Goal: Task Accomplishment & Management: Complete application form

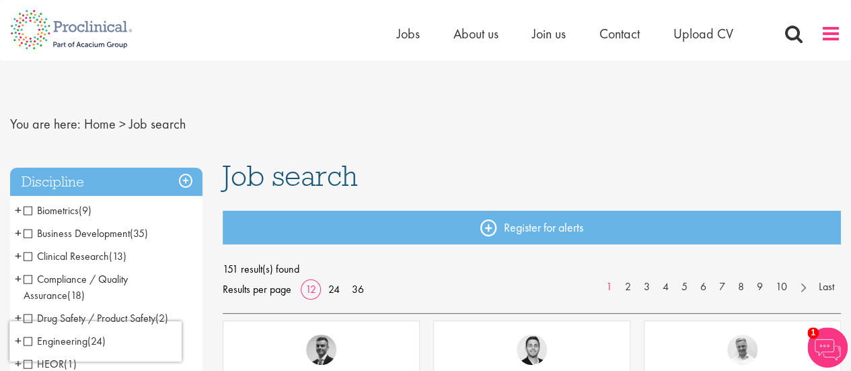
drag, startPoint x: 818, startPoint y: 32, endPoint x: 831, endPoint y: 33, distance: 12.8
click at [831, 33] on div "Home Jobs About us Join us Contact Upload CV" at bounding box center [619, 37] width 444 height 27
click at [831, 33] on span at bounding box center [831, 34] width 20 height 20
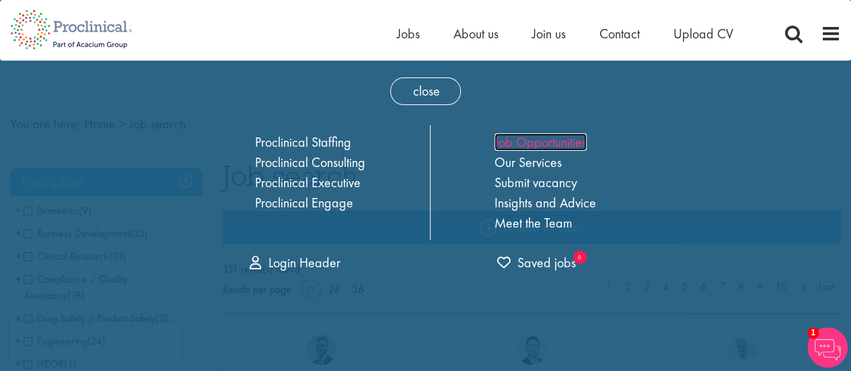
click at [560, 139] on link "Job Opportunities" at bounding box center [541, 141] width 92 height 17
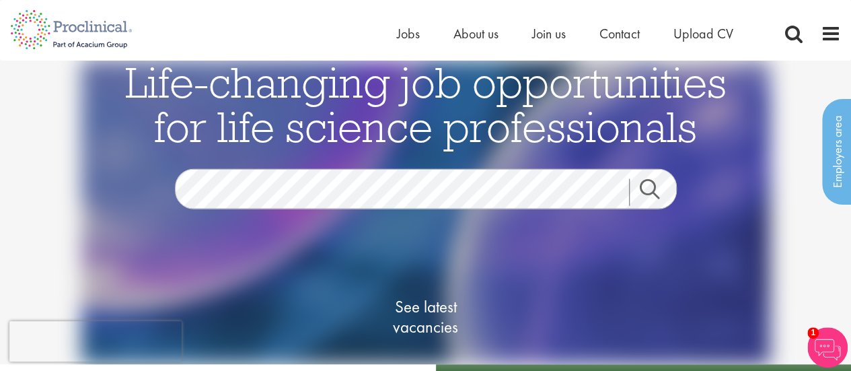
click at [661, 190] on link "Search" at bounding box center [658, 192] width 58 height 27
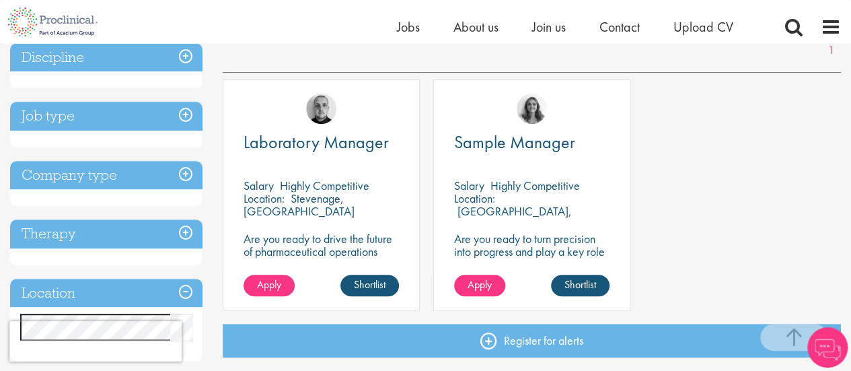
scroll to position [217, 0]
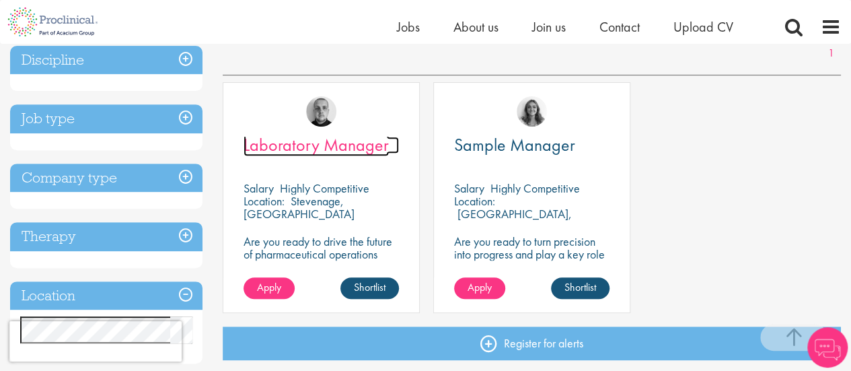
click at [314, 147] on span "Laboratory Manager" at bounding box center [316, 144] width 145 height 23
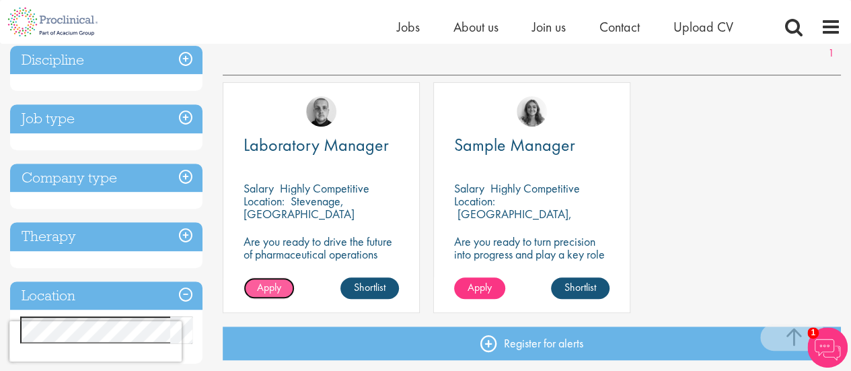
click at [270, 289] on span "Apply" at bounding box center [269, 287] width 24 height 14
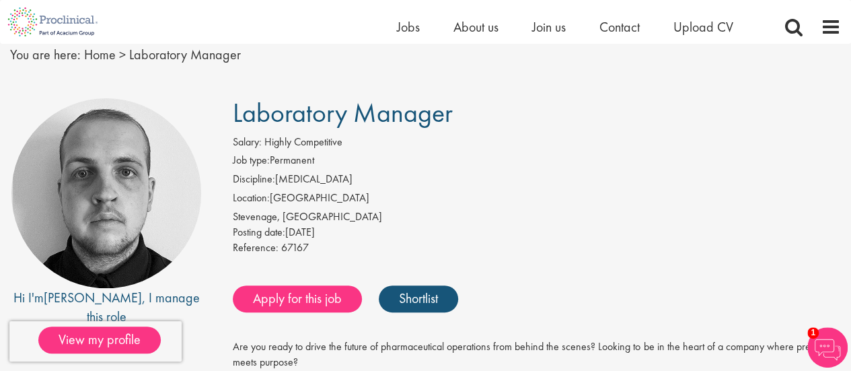
scroll to position [79, 0]
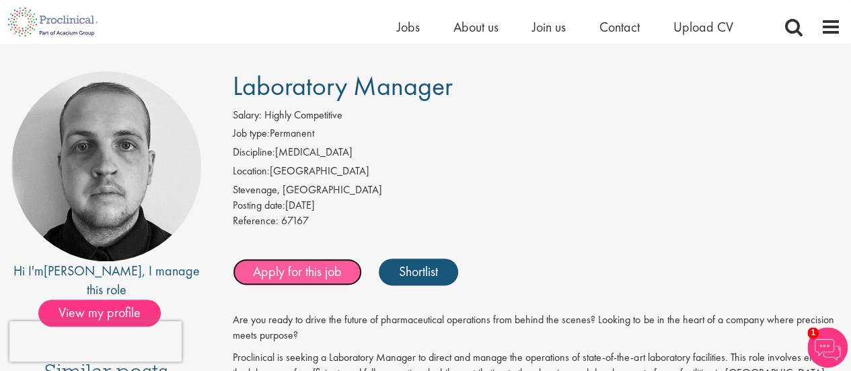
click at [306, 270] on link "Apply for this job" at bounding box center [297, 271] width 129 height 27
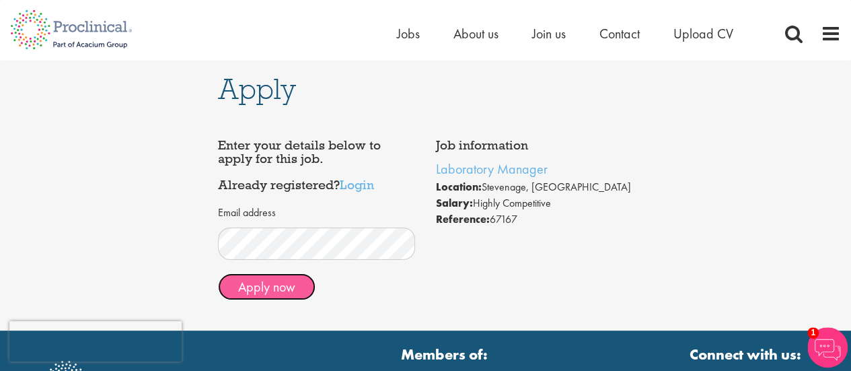
click at [281, 286] on button "Apply now" at bounding box center [267, 286] width 98 height 27
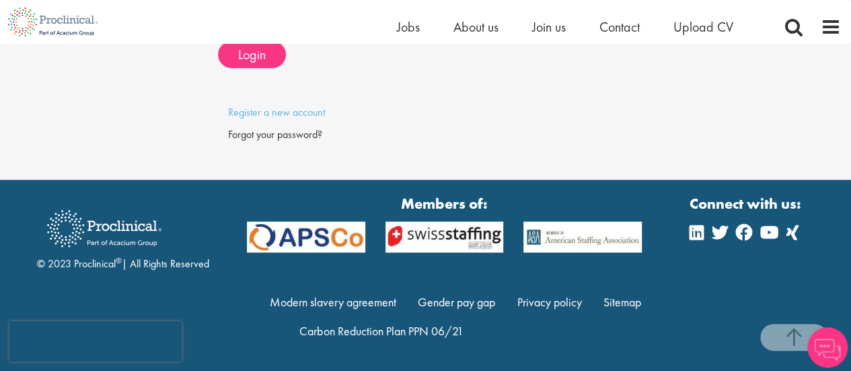
scroll to position [288, 0]
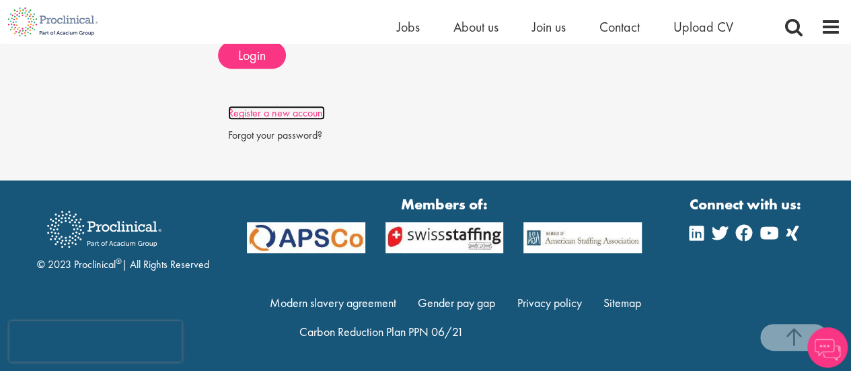
click at [259, 115] on link "Register a new account" at bounding box center [276, 113] width 97 height 14
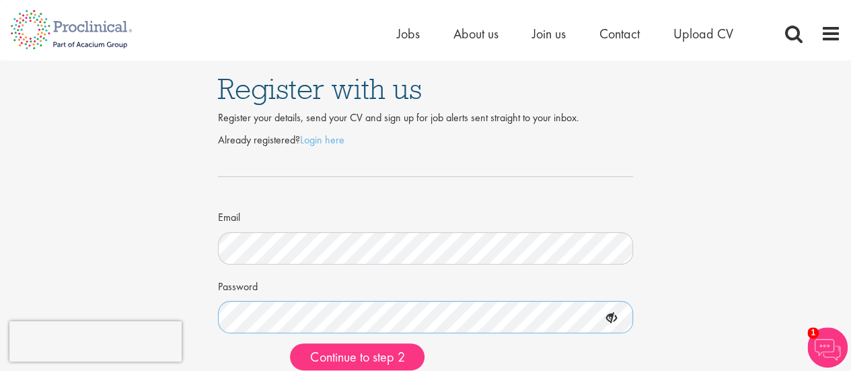
click at [290, 343] on button "Continue to step 2" at bounding box center [357, 356] width 135 height 27
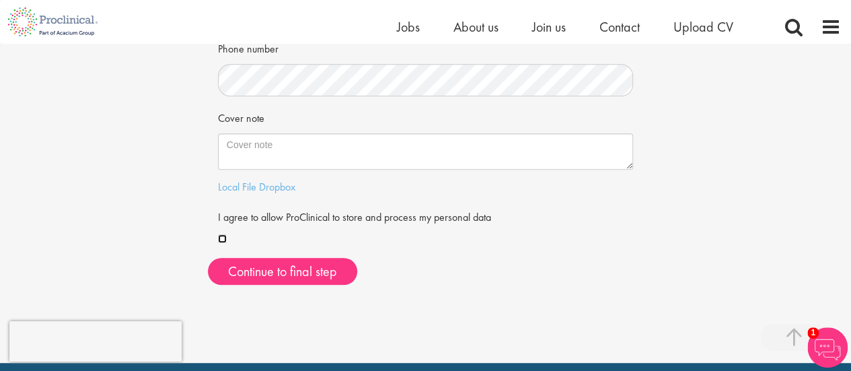
scroll to position [370, 0]
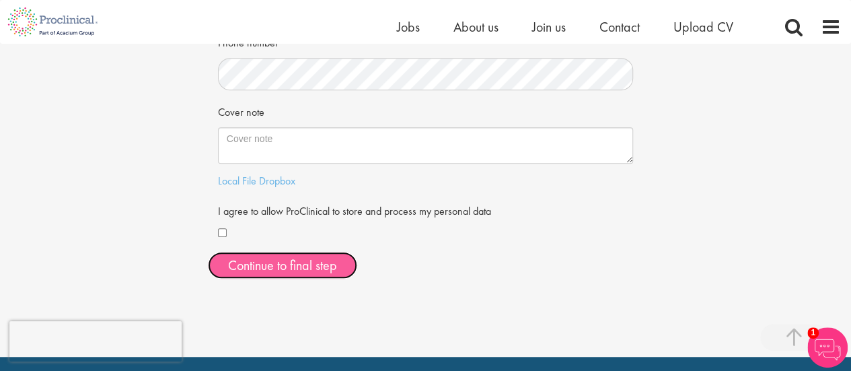
click at [301, 266] on button "Continue to final step" at bounding box center [282, 265] width 149 height 27
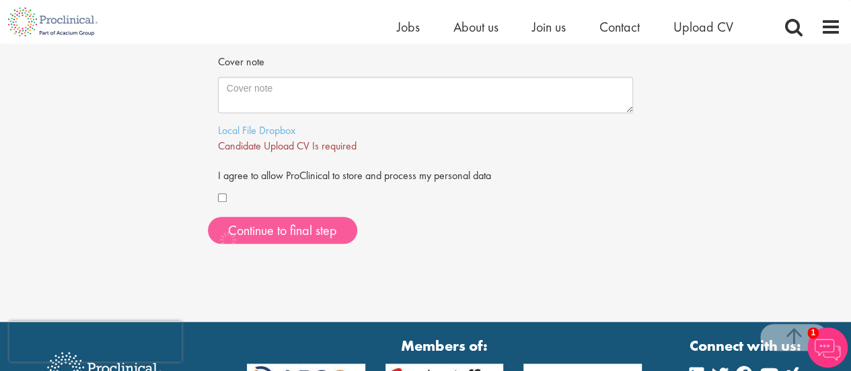
scroll to position [424, 0]
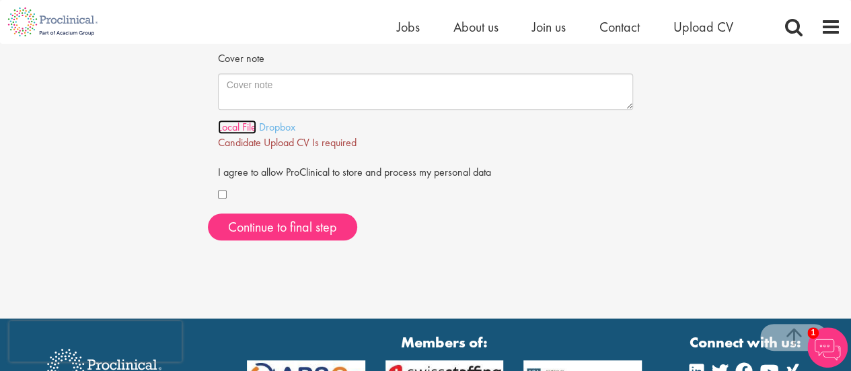
click at [231, 123] on link "Local File" at bounding box center [237, 127] width 38 height 14
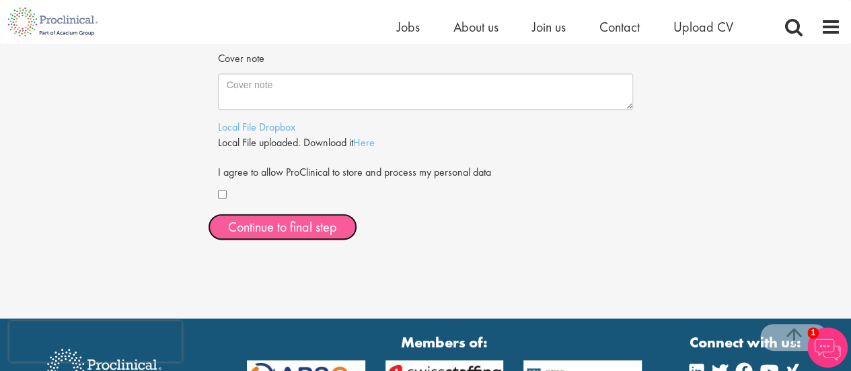
click at [312, 231] on span "Continue to final step" at bounding box center [282, 226] width 109 height 17
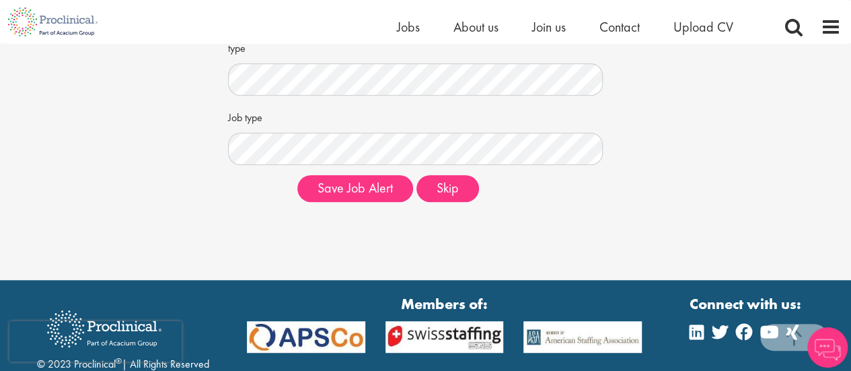
scroll to position [324, 0]
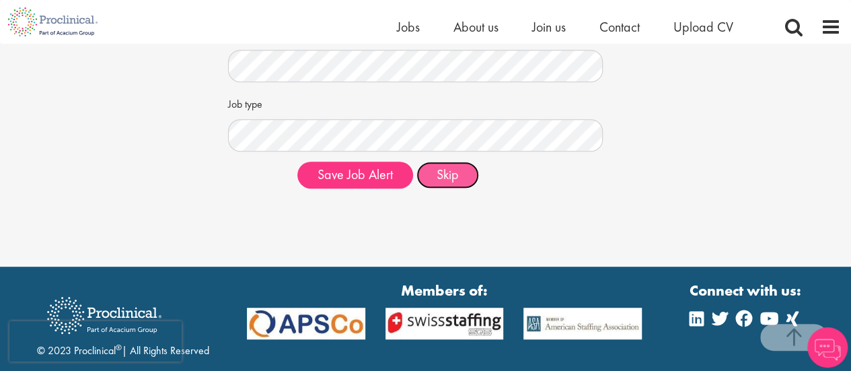
click at [447, 177] on button "Skip" at bounding box center [448, 174] width 63 height 27
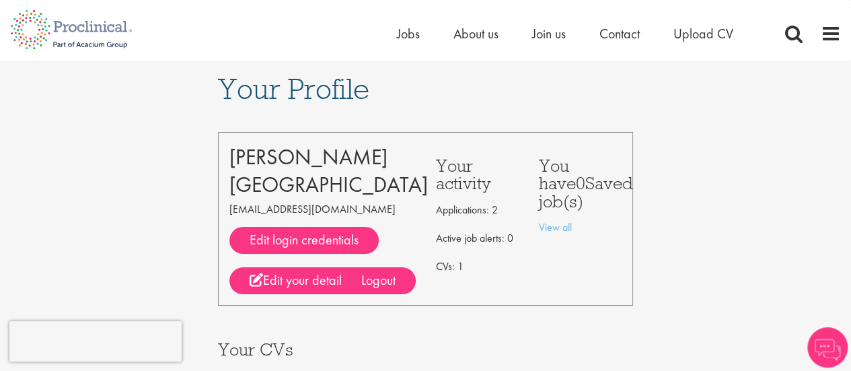
click at [463, 213] on p "Applications: 2" at bounding box center [477, 210] width 83 height 22
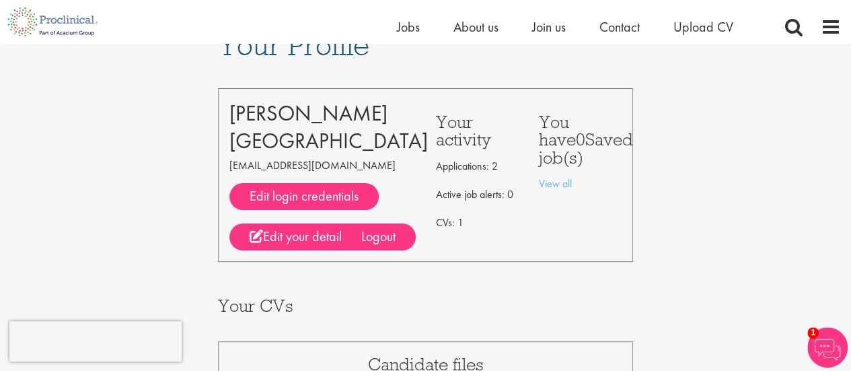
click at [462, 133] on h3 "Your activity" at bounding box center [477, 131] width 83 height 36
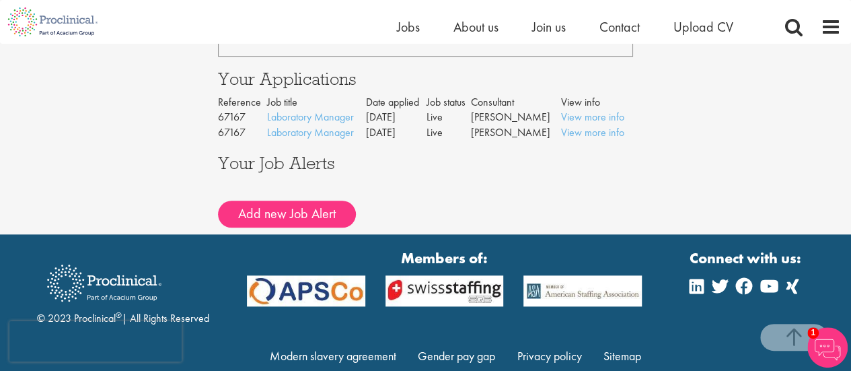
scroll to position [567, 0]
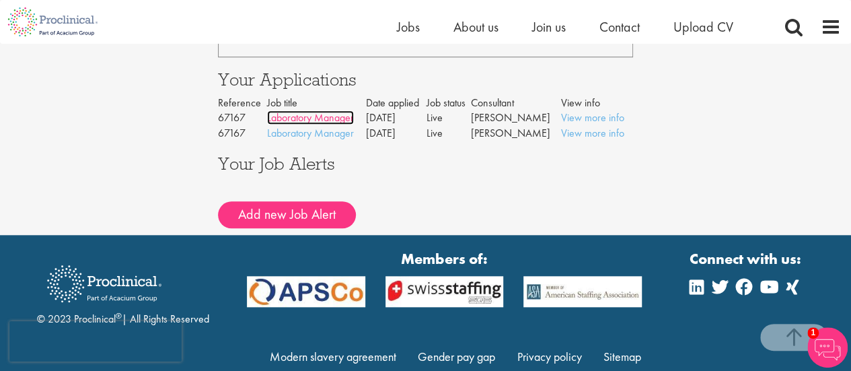
click at [318, 116] on link "Laboratory Manager" at bounding box center [310, 117] width 87 height 14
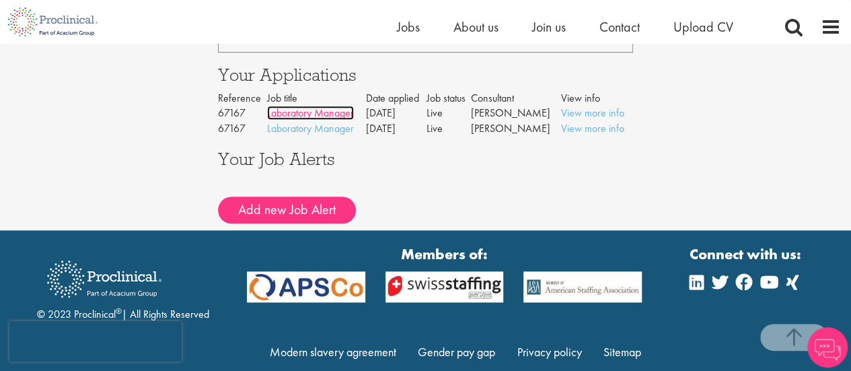
click at [308, 110] on link "Laboratory Manager" at bounding box center [310, 113] width 87 height 14
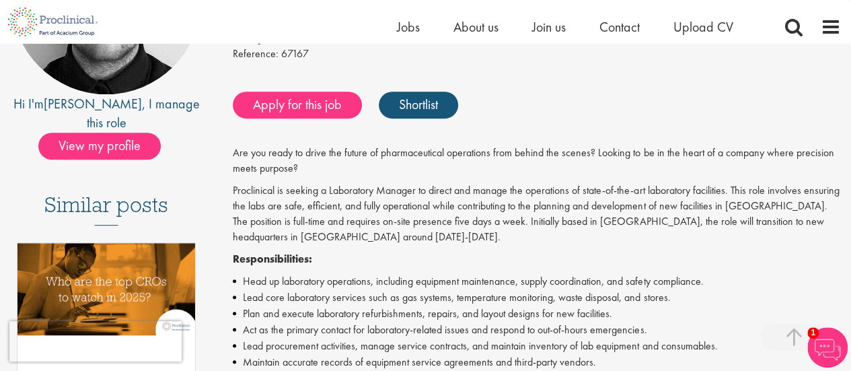
scroll to position [244, 0]
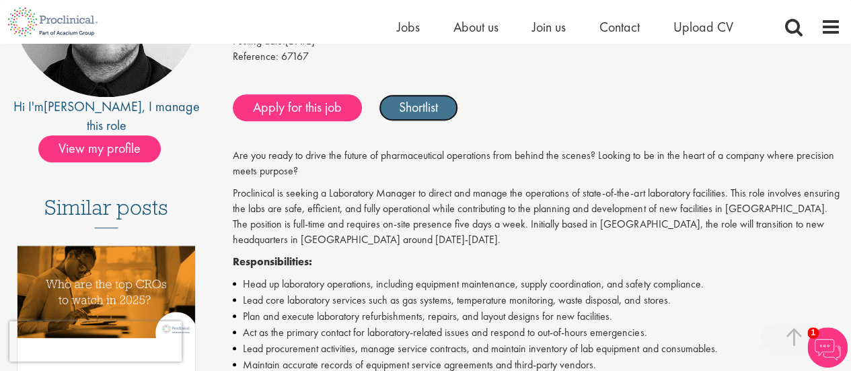
click at [411, 111] on link "Shortlist" at bounding box center [418, 107] width 79 height 27
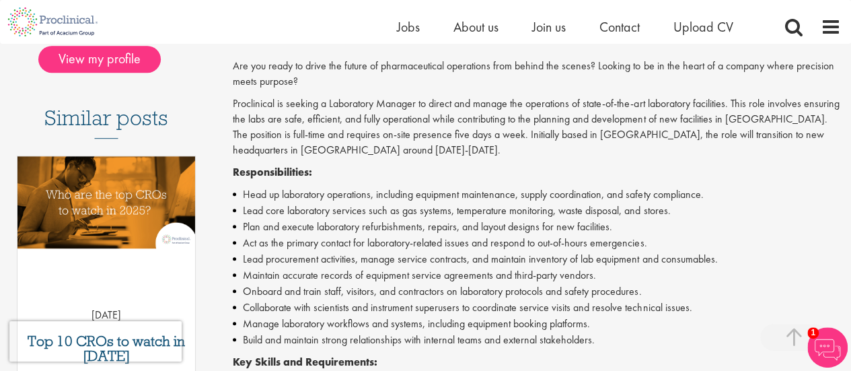
scroll to position [326, 0]
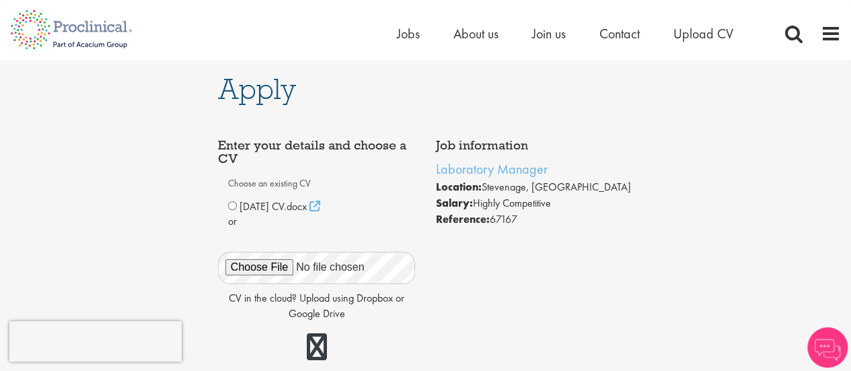
click at [824, 348] on img at bounding box center [827, 347] width 40 height 40
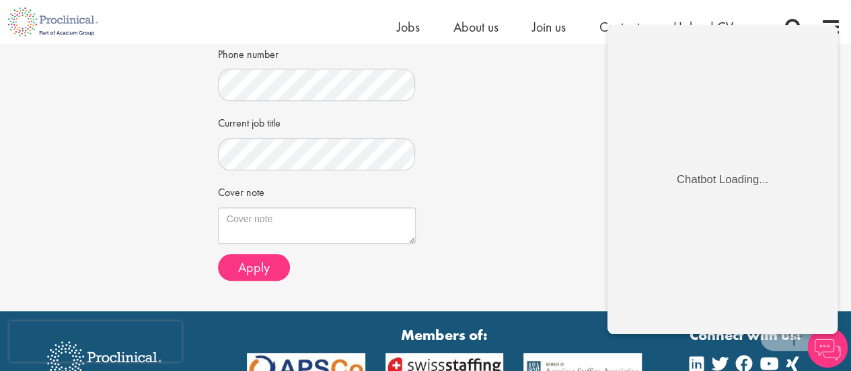
scroll to position [458, 0]
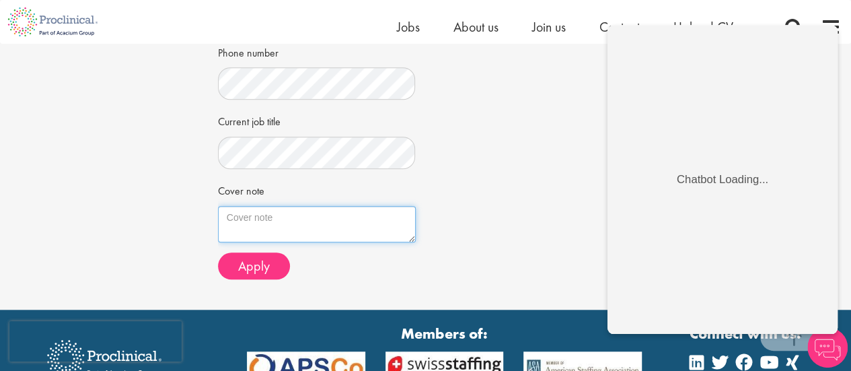
click at [326, 221] on textarea "Cover note" at bounding box center [317, 224] width 198 height 36
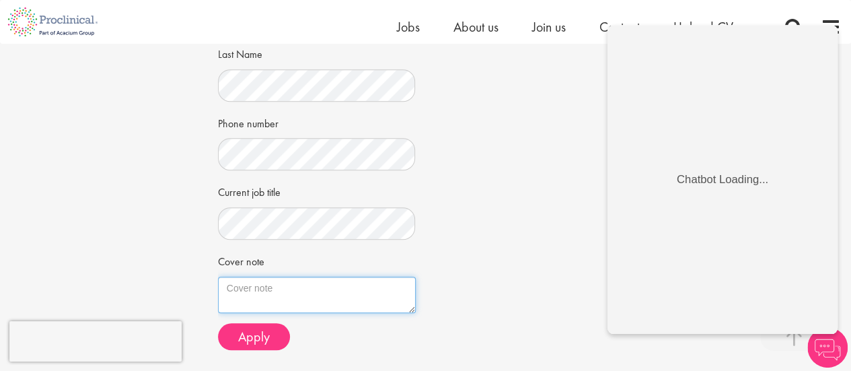
scroll to position [435, 0]
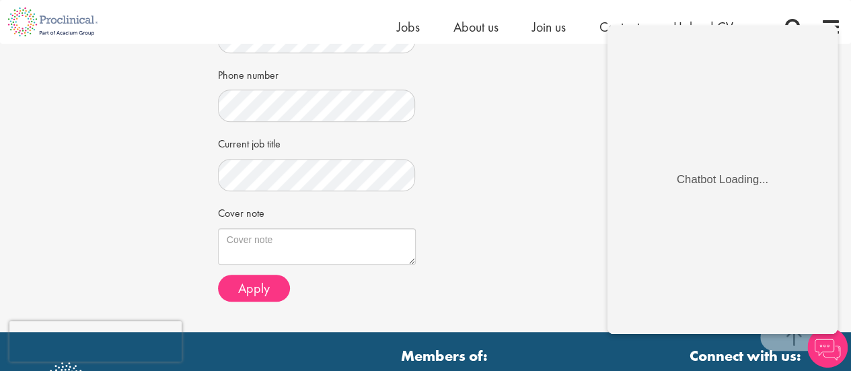
click at [824, 340] on img at bounding box center [827, 347] width 40 height 40
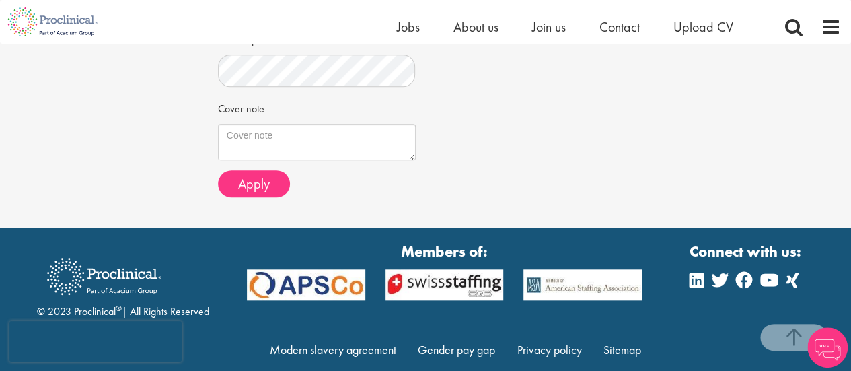
scroll to position [522, 0]
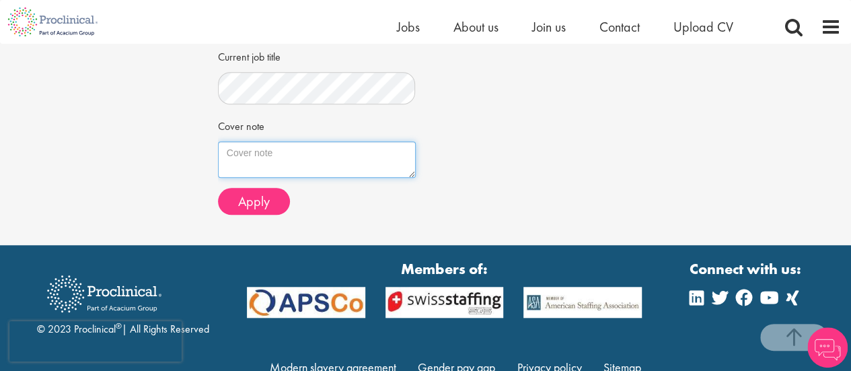
click at [311, 155] on textarea "Cover note" at bounding box center [317, 159] width 198 height 36
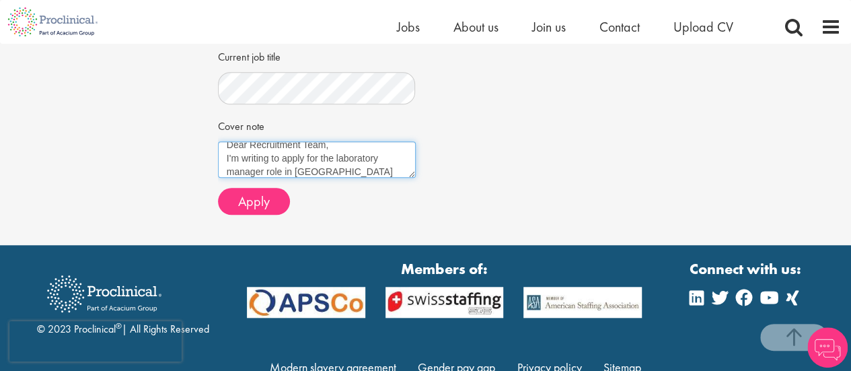
scroll to position [22, 0]
click at [341, 153] on textarea "Dear Recruitment Team, I'm writing to apply for the laboratory manager role in …" at bounding box center [317, 159] width 198 height 36
drag, startPoint x: 353, startPoint y: 165, endPoint x: 171, endPoint y: 114, distance: 189.4
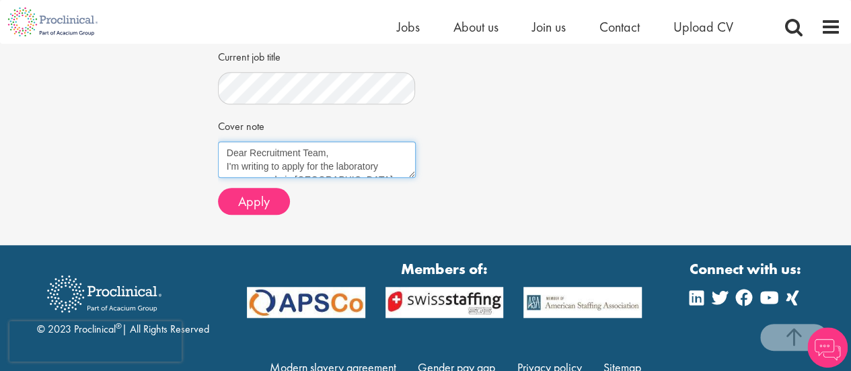
type textarea "Dear Recruitment Team, I'm writing to apply for the laboratory manager role in …"
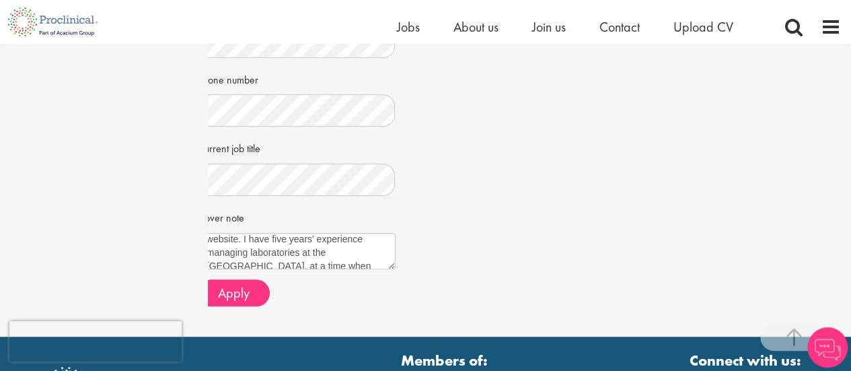
scroll to position [448, 0]
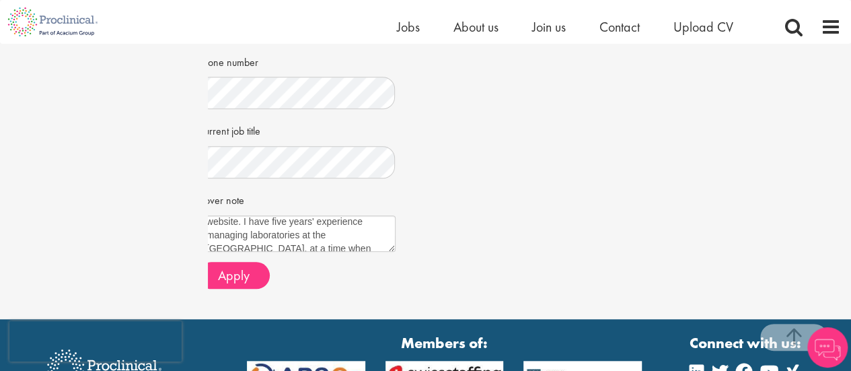
click at [368, 250] on textarea "Dear Recruitment Team, I'm writing to apply for the laboratory manager role in …" at bounding box center [297, 233] width 198 height 36
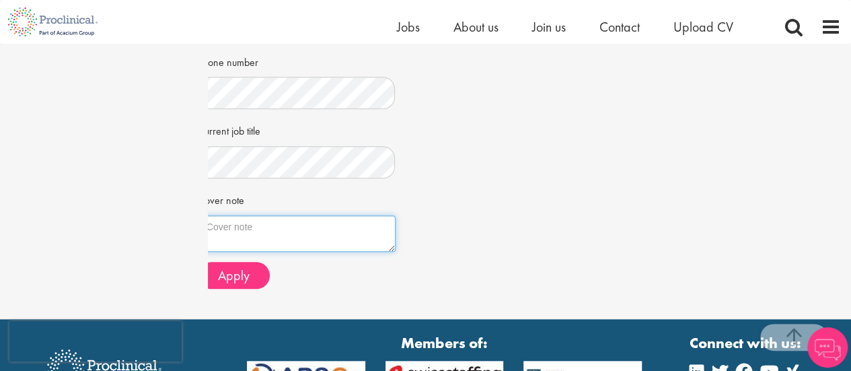
scroll to position [0, 0]
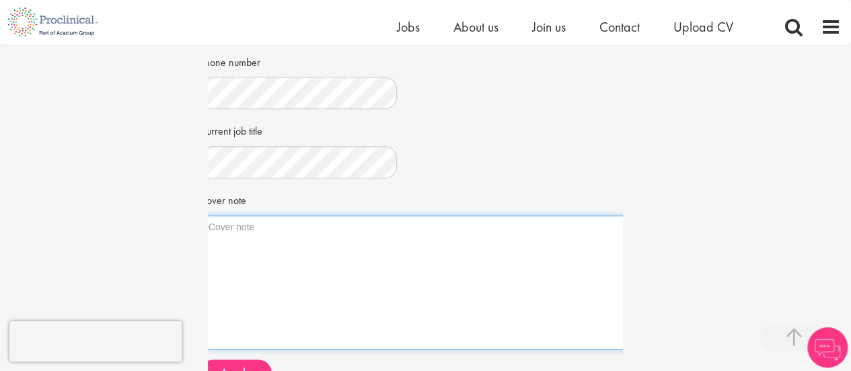
drag, startPoint x: 393, startPoint y: 244, endPoint x: 667, endPoint y: 343, distance: 291.0
click at [667, 343] on div "Apply Job information Laboratory Manager Location: [GEOGRAPHIC_DATA], [GEOGRAPH…" at bounding box center [415, 6] width 871 height 821
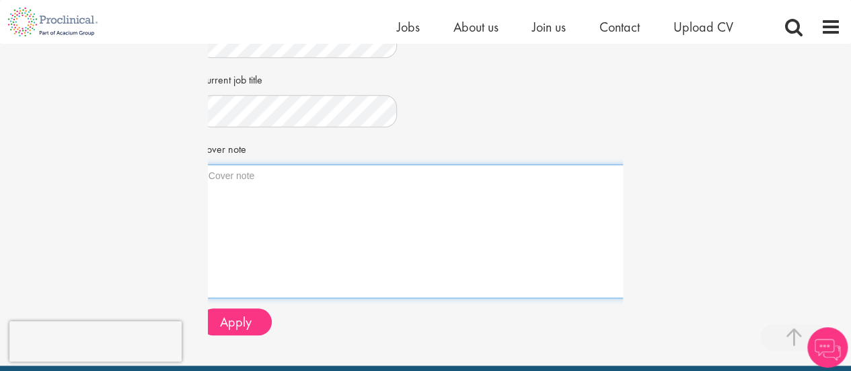
scroll to position [497, 0]
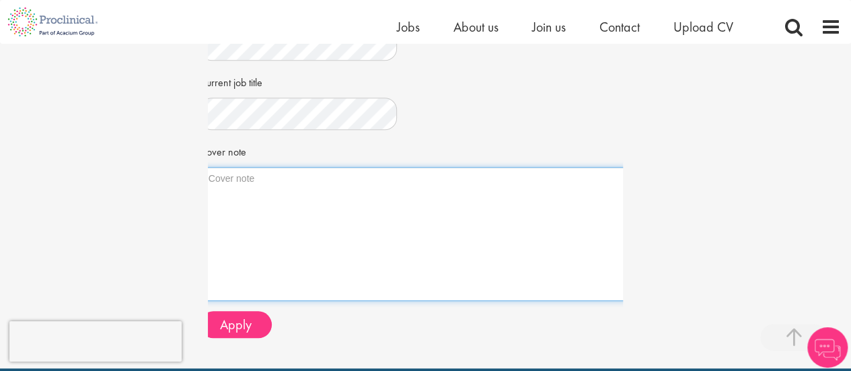
click at [431, 188] on textarea "Cover note" at bounding box center [435, 234] width 471 height 134
